Goal: Information Seeking & Learning: Check status

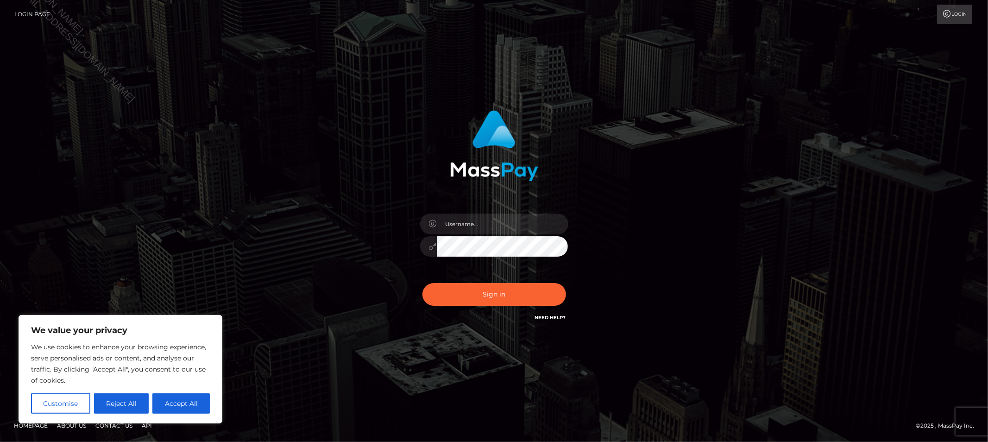
click at [342, 332] on div "Sign in" at bounding box center [494, 221] width 528 height 236
click at [464, 221] on input "text" at bounding box center [503, 224] width 132 height 21
type input "Allyssa"
click at [448, 296] on button "Sign in" at bounding box center [495, 294] width 144 height 23
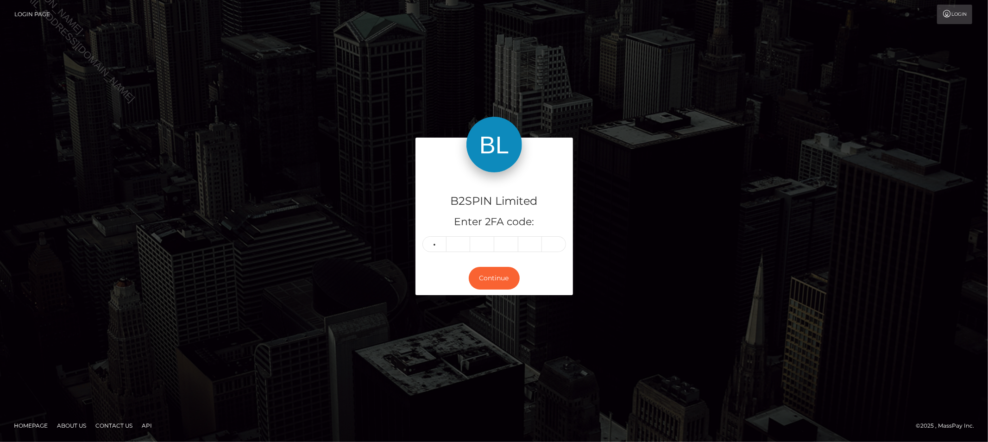
type input "4"
type input "9"
type input "6"
type input "2"
type input "4"
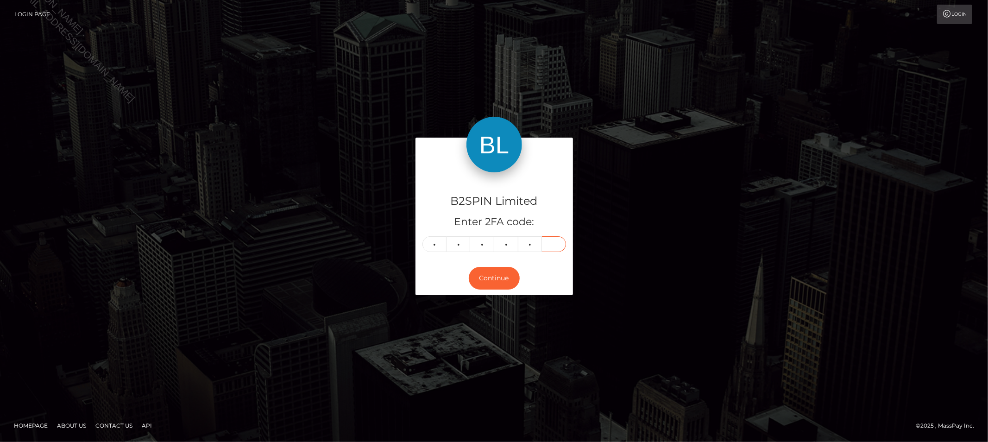
type input "3"
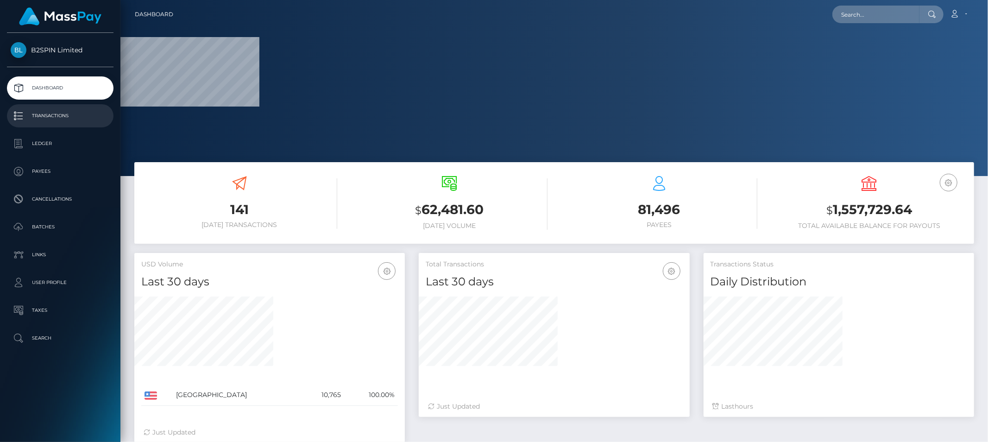
click at [66, 119] on p "Transactions" at bounding box center [60, 116] width 99 height 14
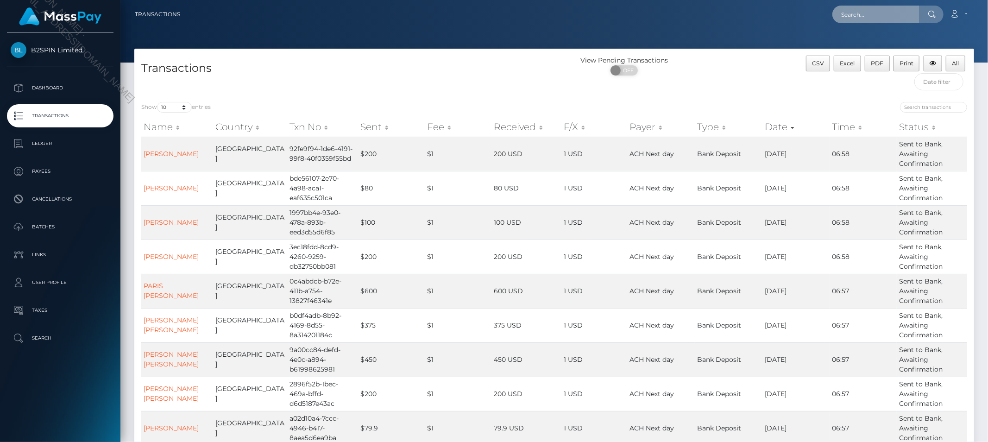
click at [878, 16] on input "text" at bounding box center [876, 15] width 87 height 18
paste input "3590365"
click at [874, 14] on input "3590365" at bounding box center [876, 15] width 87 height 18
paste input "1815156040"
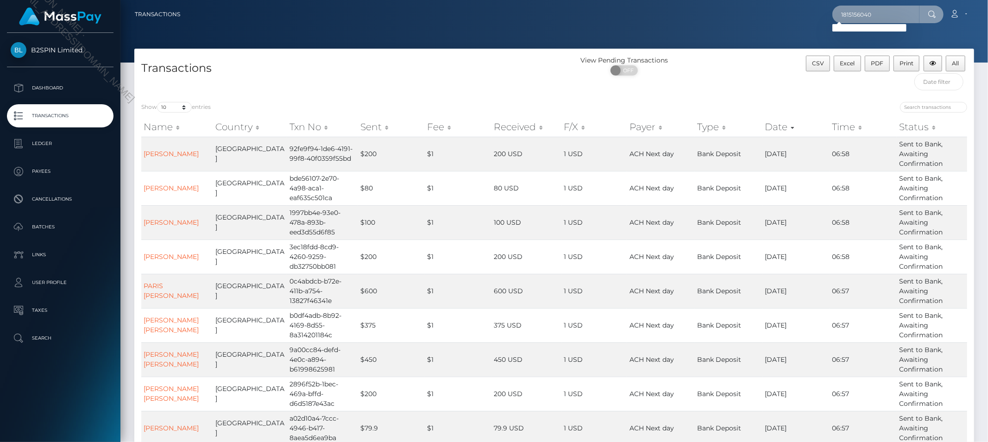
click at [893, 17] on input "1815156040" at bounding box center [876, 15] width 87 height 18
paste input "htc3311evo@yahoo.com"
click at [916, 10] on input "htc3311evo@yahoo.com" at bounding box center [876, 15] width 87 height 18
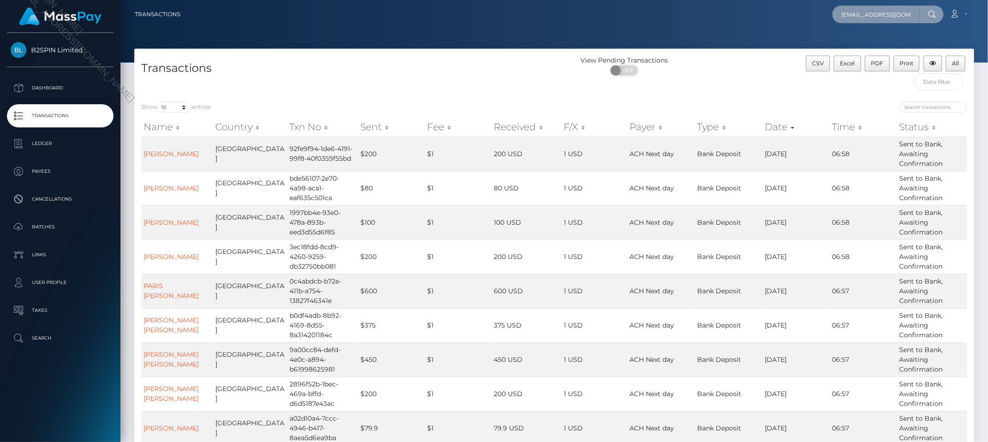
paste input "55a18b74-70df-476f-93c7-8279c97f76d6"
click at [916, 10] on input "htc3311evo@yahoo.55a18b74-70df-476f-93c7-8279c97f76d6" at bounding box center [876, 15] width 87 height 18
paste input "text"
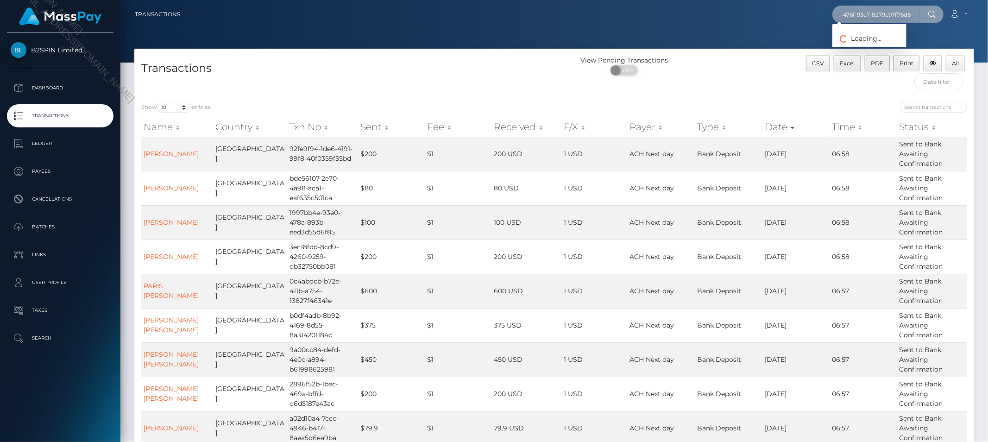
scroll to position [0, 38]
type input "55a18b74-70df-476f-93c7-8279c97f76d6"
click at [906, 16] on input "55a18b74-70df-476f-93c7-8279c97f76d6" at bounding box center [876, 15] width 87 height 18
paste input "efrain iii marin"
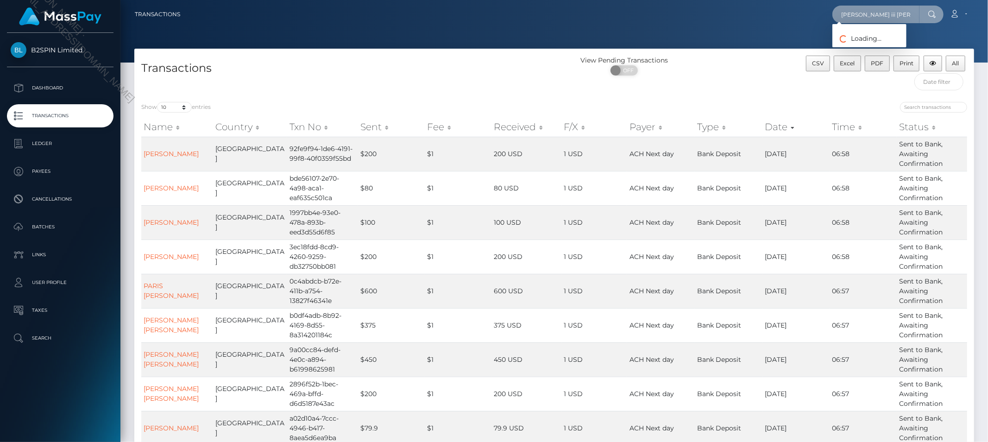
click at [899, 9] on input "efrain iii marin" at bounding box center [876, 15] width 87 height 18
paste input "htc3311evo@yahoo.com"
click at [909, 10] on input "htc3311evo@yahoo.com" at bounding box center [876, 15] width 87 height 18
paste input "1815156040"
click at [884, 19] on input "1815156040" at bounding box center [876, 15] width 87 height 18
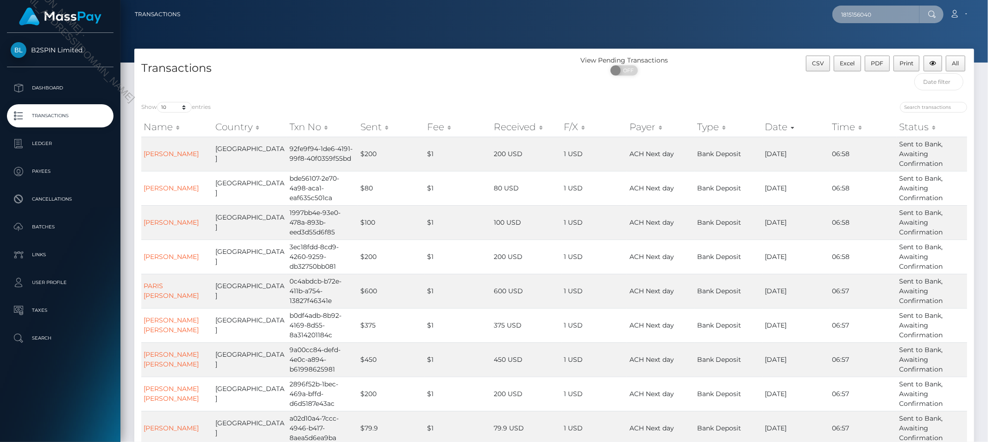
click at [884, 19] on input "1815156040" at bounding box center [876, 15] width 87 height 18
paste input "3590974"
click at [882, 12] on input "3590974" at bounding box center [876, 15] width 87 height 18
paste input "68e25d4b-442a-464b-89cf-9ffeb4fcff59"
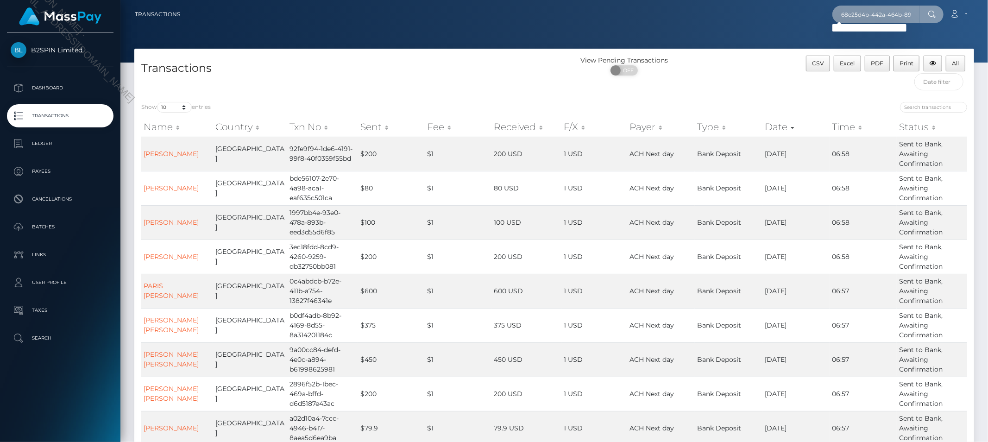
click at [900, 15] on input "68e25d4b-442a-464b-89cf-9ffeb4fcff59" at bounding box center [876, 15] width 87 height 18
paste input "184957490"
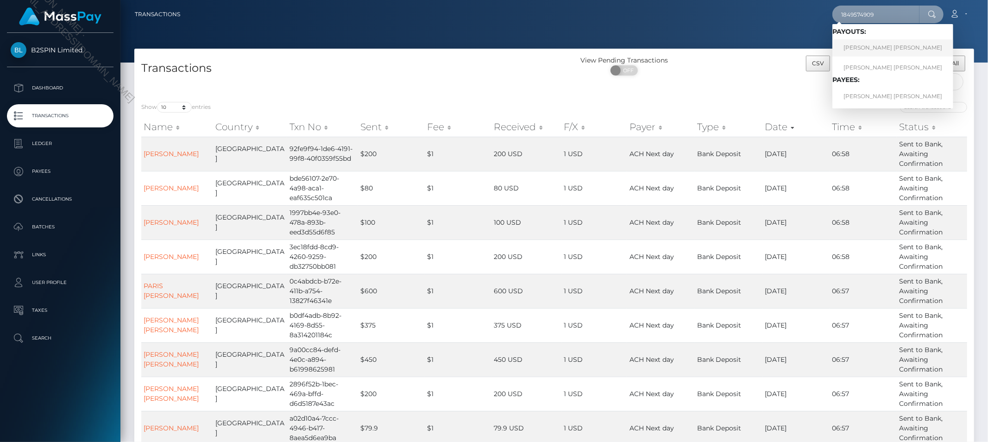
type input "1849574909"
click at [879, 52] on link "MISTY DAWN GASSMAN" at bounding box center [893, 47] width 121 height 17
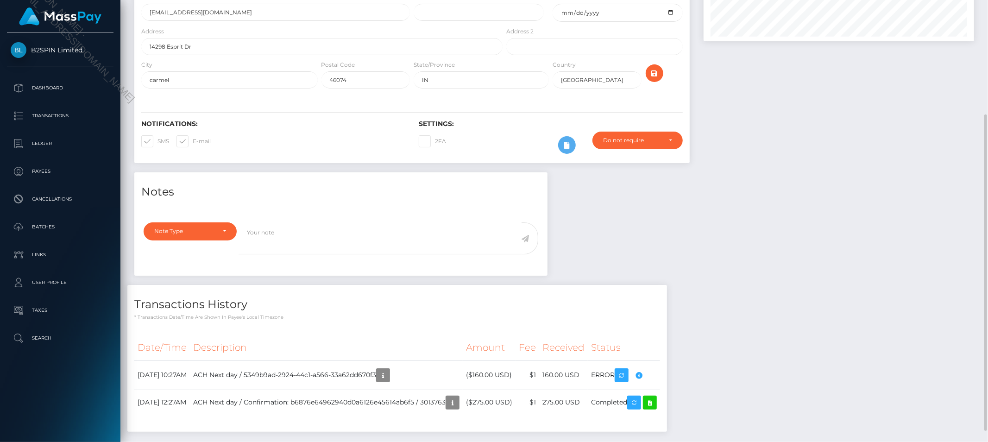
scroll to position [136, 0]
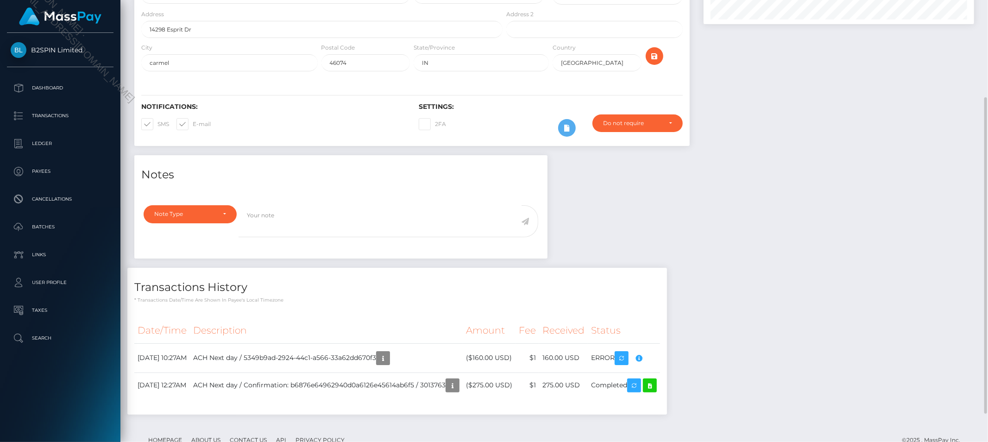
click at [808, 286] on div "Notes Note Type Compliance Clear Compliance General Note Type" at bounding box center [554, 289] width 854 height 269
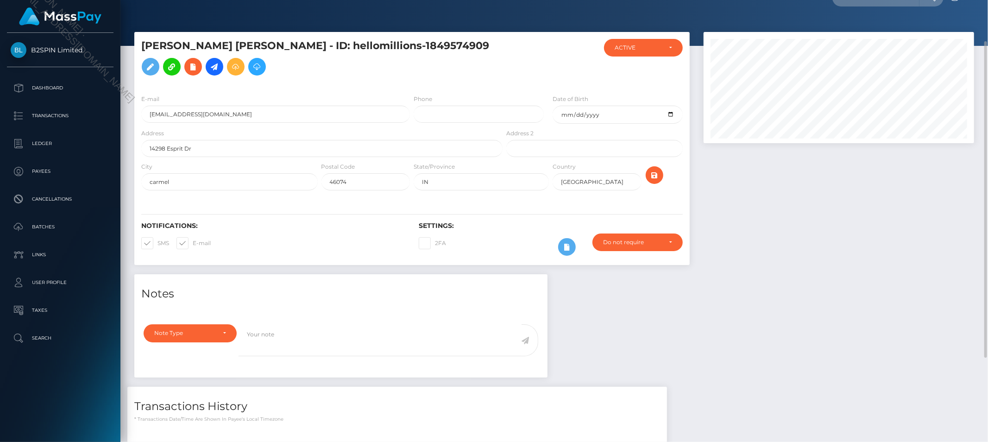
scroll to position [0, 0]
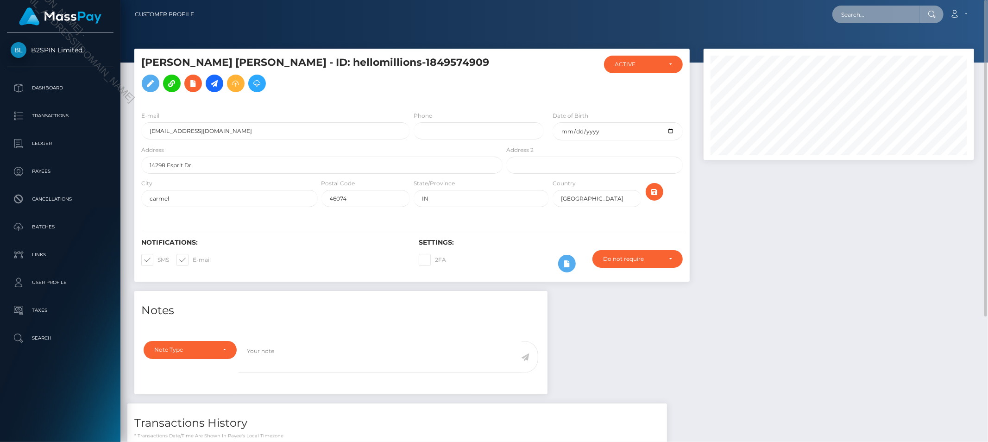
click at [884, 12] on input "text" at bounding box center [876, 15] width 87 height 18
paste input "1849574909"
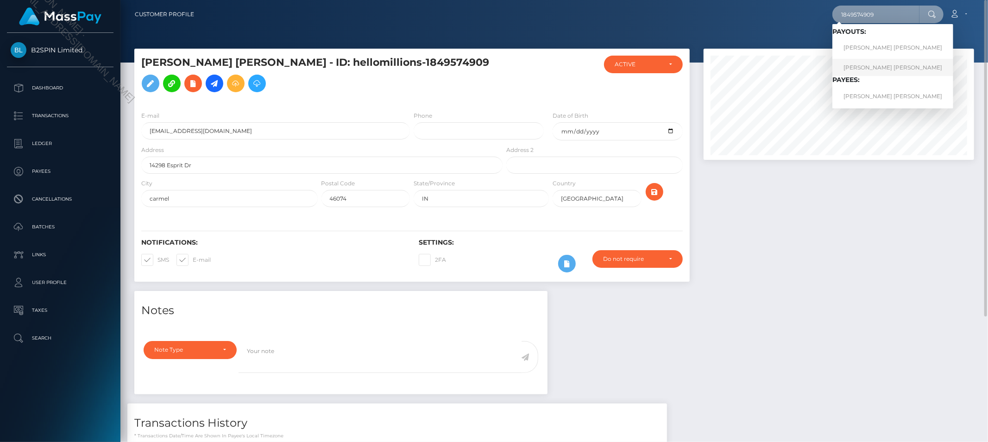
type input "1849574909"
click at [883, 69] on link "[PERSON_NAME] [PERSON_NAME]" at bounding box center [893, 67] width 121 height 17
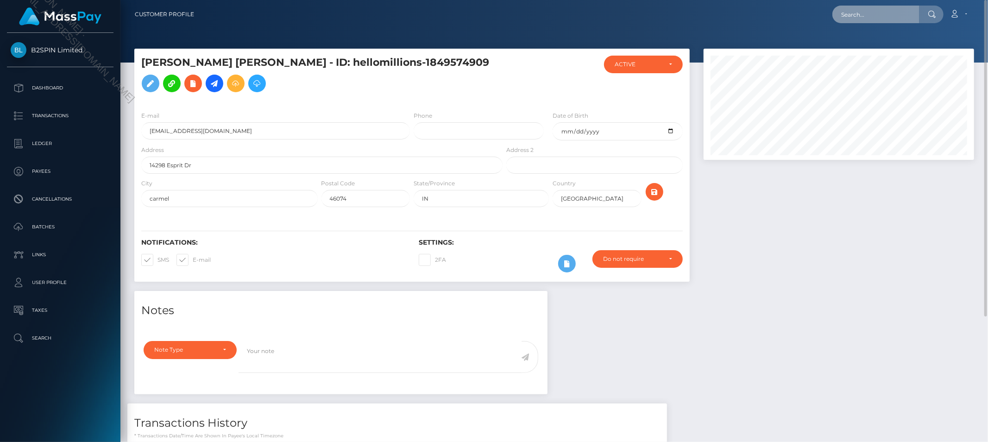
click at [867, 17] on input "text" at bounding box center [876, 15] width 87 height 18
paste input "1849574909"
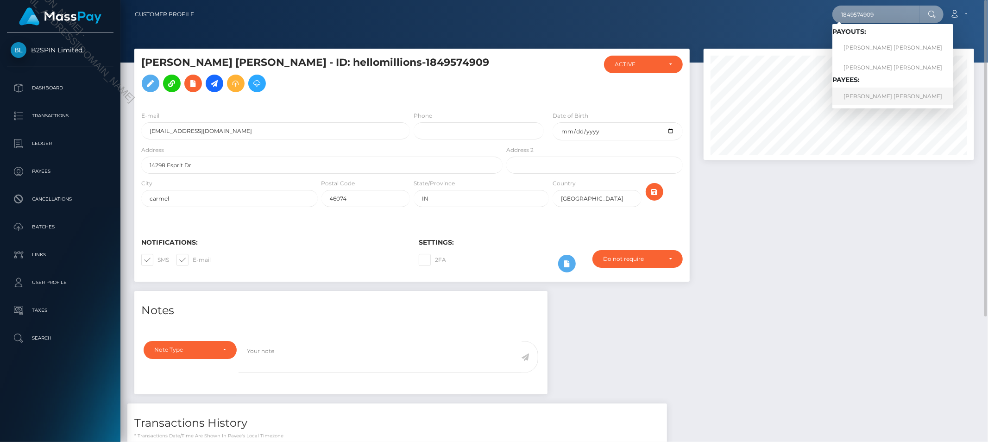
type input "1849574909"
click at [872, 90] on link "[PERSON_NAME] [PERSON_NAME]" at bounding box center [893, 96] width 121 height 17
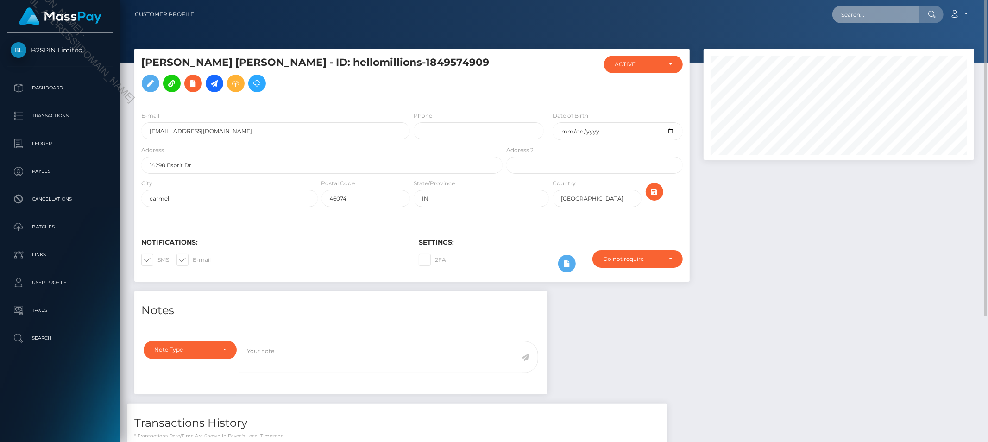
click at [877, 20] on input "text" at bounding box center [876, 15] width 87 height 18
paste input "[EMAIL_ADDRESS][DOMAIN_NAME]"
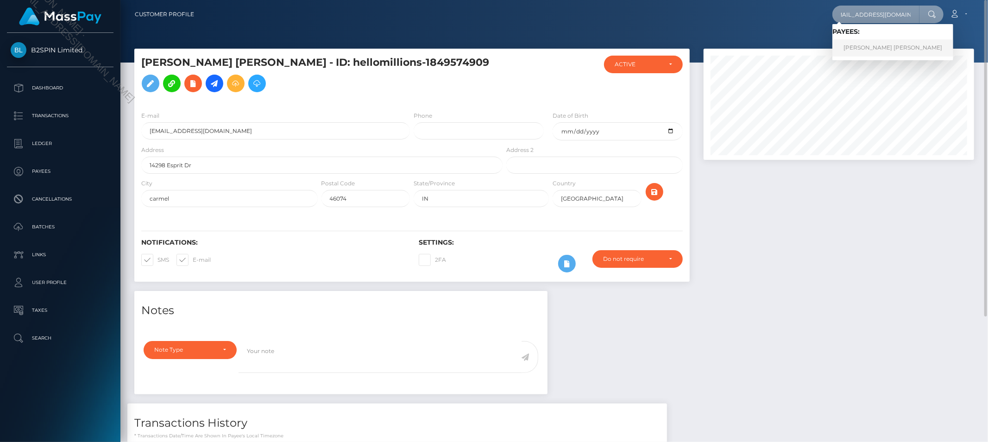
type input "[EMAIL_ADDRESS][DOMAIN_NAME]"
click at [878, 47] on link "[PERSON_NAME] [PERSON_NAME]" at bounding box center [893, 47] width 121 height 17
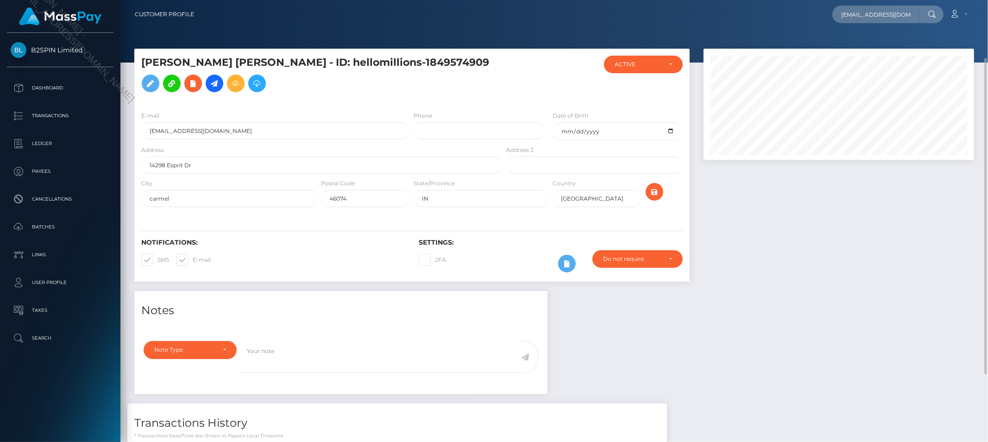
scroll to position [51, 0]
click at [887, 15] on input "text" at bounding box center [876, 15] width 87 height 18
paste input "misty gassman"
click at [897, 12] on input "misty gassman" at bounding box center [876, 15] width 87 height 18
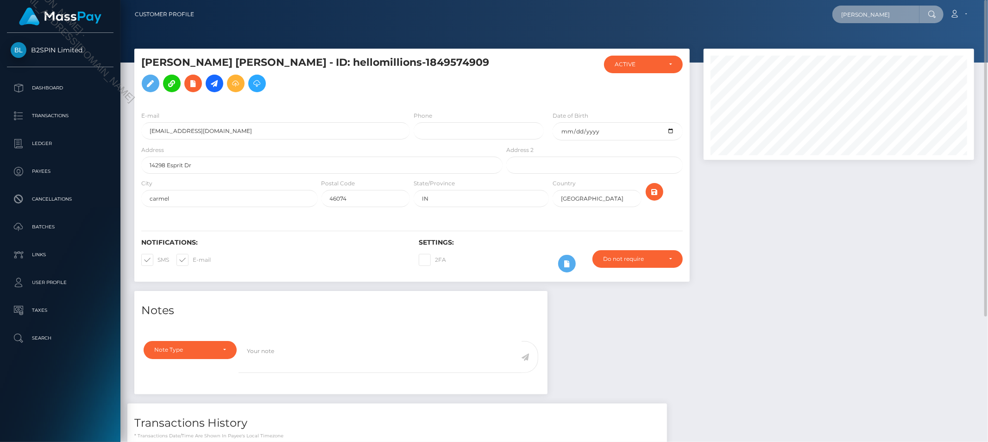
click at [897, 12] on input "misty gassman" at bounding box center [876, 15] width 87 height 18
paste input "3590881"
click at [872, 19] on input "3590881" at bounding box center [876, 15] width 87 height 18
paste input "88c65f14-036d-47ca-8b65-1066025860c9"
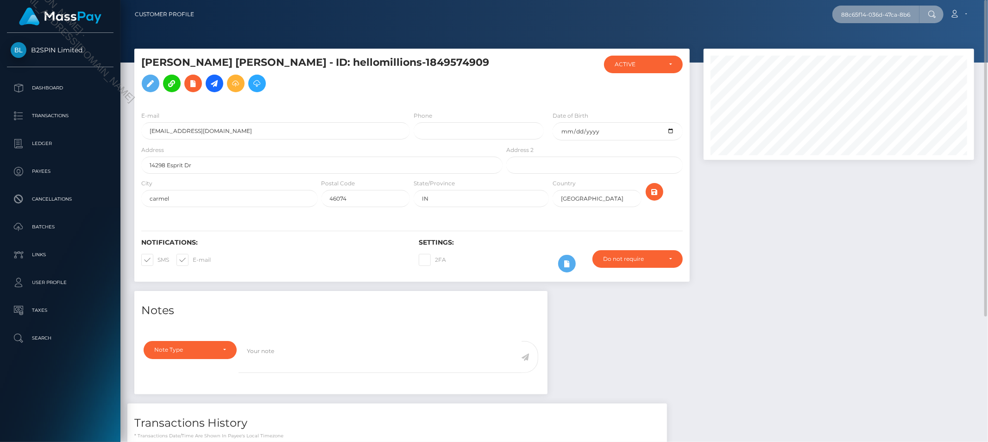
scroll to position [0, 43]
type input "88c65f14-036d-47ca-8b65-1066025860c9"
click at [869, 49] on link "MARTHA ESCALERA" at bounding box center [870, 47] width 74 height 17
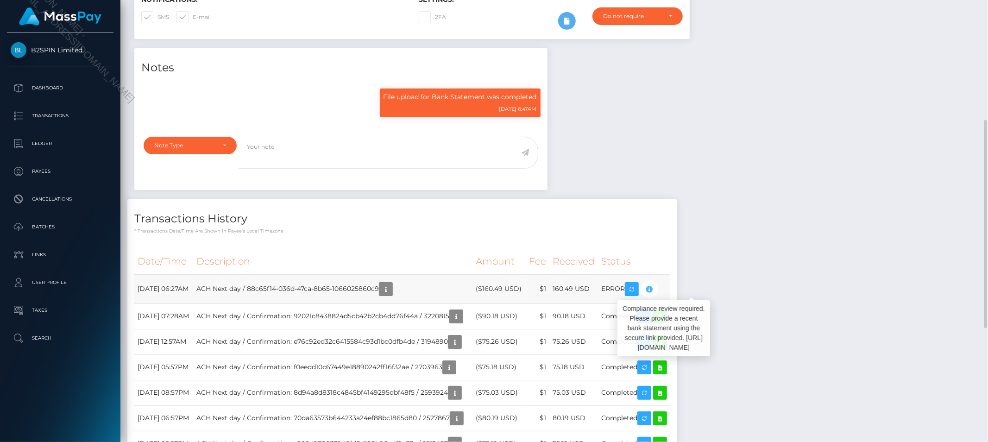
scroll to position [111, 271]
click at [737, 231] on div "Notes File upload for Bank Statement was completed 01/29/25 6:47AM" at bounding box center [554, 343] width 854 height 591
click at [671, 155] on div "Notes File upload for Bank Statement was completed 01/29/25 6:47AM" at bounding box center [554, 343] width 854 height 591
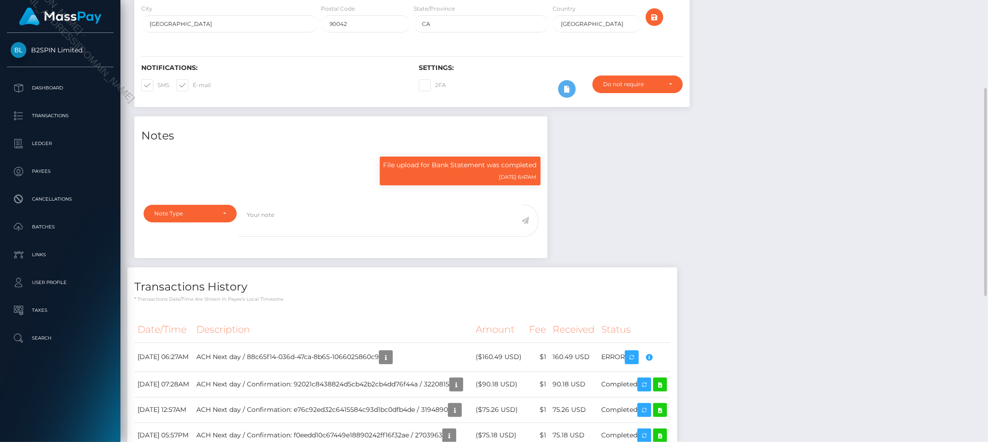
scroll to position [153, 0]
